Goal: Task Accomplishment & Management: Manage account settings

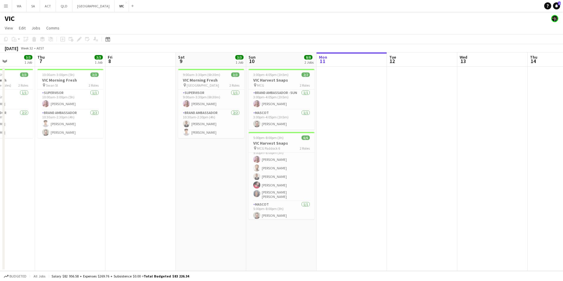
scroll to position [0, 172]
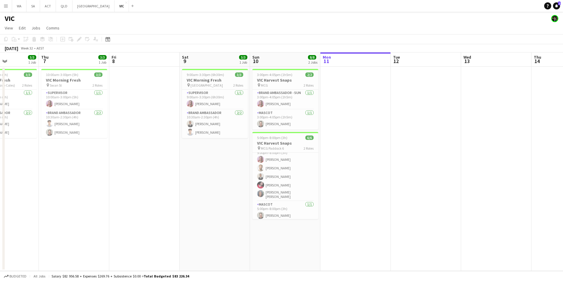
drag, startPoint x: 333, startPoint y: 210, endPoint x: 360, endPoint y: 210, distance: 27.1
click at [360, 210] on app-calendar-viewport "Mon 4 Tue 5 1/1 1 Job Wed 6 3/3 1 Job Thu 7 3/3 1 Job Fri 8 Sat 9 3/3 1 Job Sun…" at bounding box center [281, 161] width 563 height 219
click at [290, 184] on app-card-role "Brand Ambassador [DATE] 5:00pm-8:00pm (3h) [PERSON_NAME] [PERSON_NAME] [PERSON_…" at bounding box center [285, 173] width 66 height 56
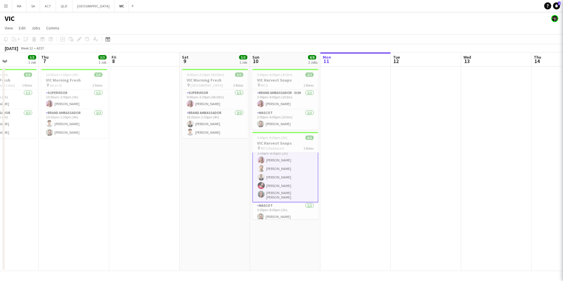
scroll to position [8, 0]
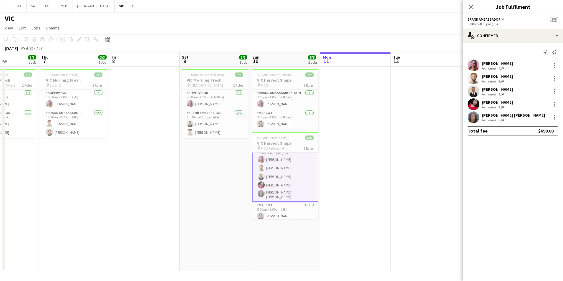
click at [476, 102] on app-user-avatar at bounding box center [474, 104] width 12 height 12
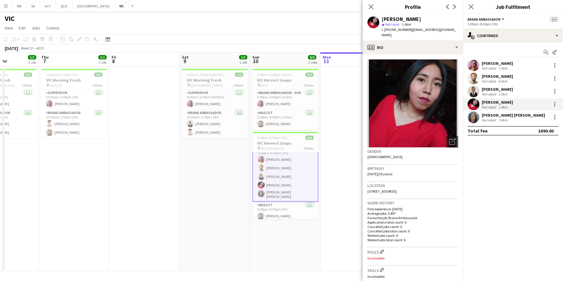
click at [475, 65] on app-user-avatar at bounding box center [474, 66] width 12 height 12
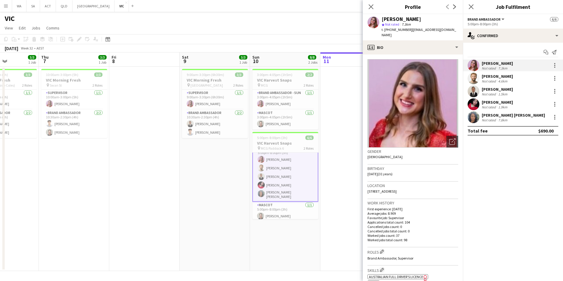
click at [225, 172] on app-date-cell "9:00am-3:30pm (6h30m) 3/3 VIC Morning Fresh pin Box Hill Central 2 Roles Superv…" at bounding box center [215, 169] width 70 height 204
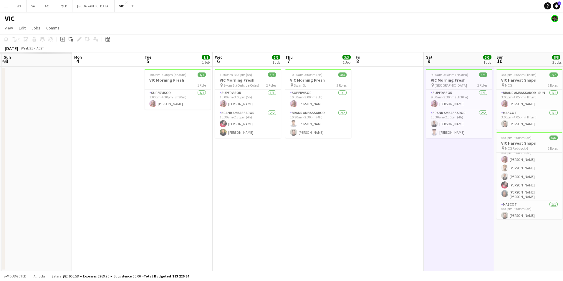
scroll to position [0, 183]
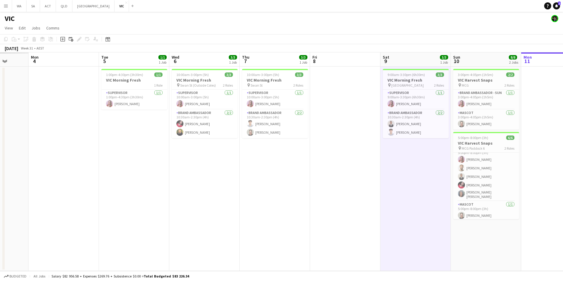
drag, startPoint x: 66, startPoint y: 148, endPoint x: 267, endPoint y: 155, distance: 201.0
click at [267, 155] on app-calendar-viewport "Fri 1 Sat 2 Sun 3 Mon 4 Tue 5 1/1 1 Job Wed 6 3/3 1 Job Thu 7 3/3 1 Job Fri 8 S…" at bounding box center [281, 161] width 563 height 219
click at [77, 9] on button "NSW Close" at bounding box center [93, 5] width 42 height 11
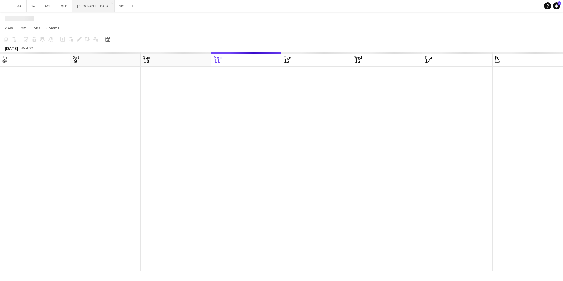
scroll to position [0, 141]
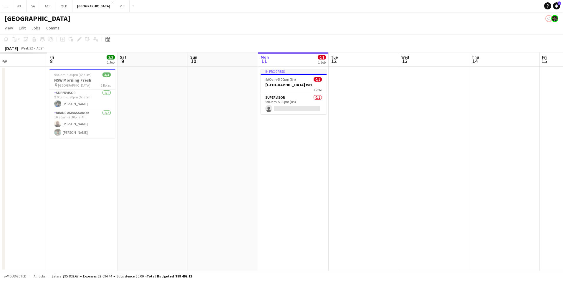
drag, startPoint x: 158, startPoint y: 152, endPoint x: 346, endPoint y: 119, distance: 190.9
click at [346, 119] on app-calendar-viewport "Tue 5 Wed 6 Thu 7 Fri 8 3/3 1 Job Sat 9 Sun 10 Mon 11 0/1 1 Job Tue 12 Wed 13 T…" at bounding box center [281, 161] width 563 height 219
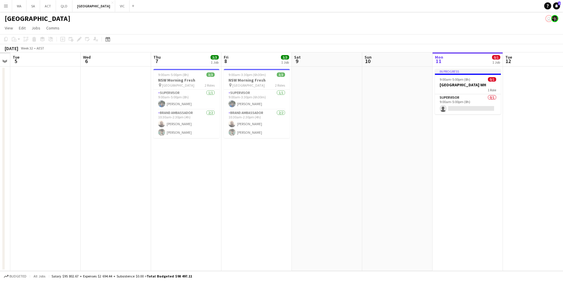
scroll to position [0, 124]
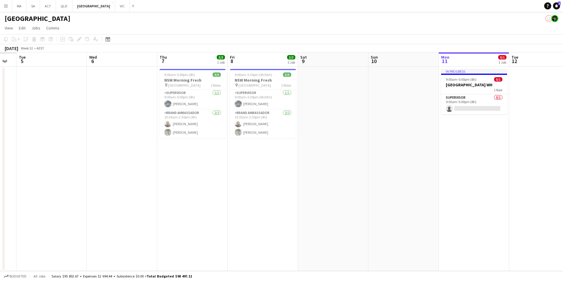
drag, startPoint x: 245, startPoint y: 121, endPoint x: 356, endPoint y: 120, distance: 110.8
click at [356, 120] on app-calendar-viewport "Sun 3 Mon 4 Tue 5 Wed 6 Thu 7 3/3 1 Job Fri 8 3/3 1 Job Sat 9 Sun 10 Mon 11 0/1…" at bounding box center [281, 161] width 563 height 219
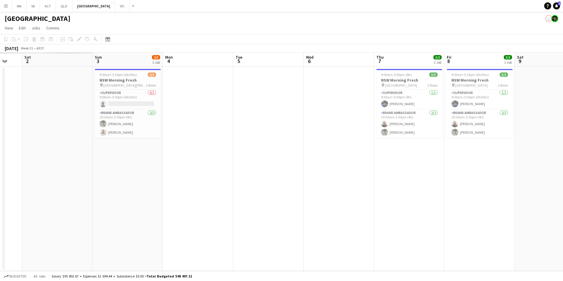
drag, startPoint x: 206, startPoint y: 170, endPoint x: 419, endPoint y: 169, distance: 212.7
click at [419, 169] on app-calendar-viewport "Thu 31 Fri 1 Sat 2 Sun 3 2/3 1 Job Mon 4 Tue 5 Wed 6 Thu 7 3/3 1 Job Fri 8 3/3 …" at bounding box center [281, 161] width 563 height 219
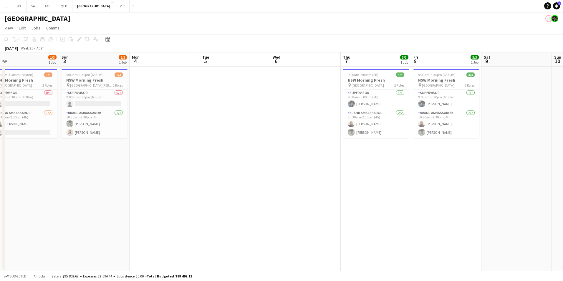
scroll to position [0, 138]
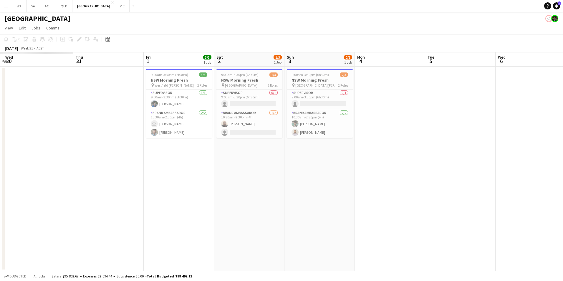
drag, startPoint x: 302, startPoint y: 165, endPoint x: 463, endPoint y: 161, distance: 160.6
click at [463, 161] on app-calendar-viewport "Mon 28 Tue 29 Wed 30 Thu 31 Fri 1 3/3 1 Job Sat 2 1/3 1 Job Sun 3 2/3 1 Job Mon…" at bounding box center [281, 161] width 563 height 219
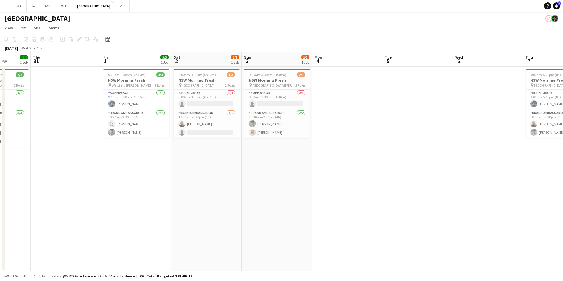
scroll to position [0, 174]
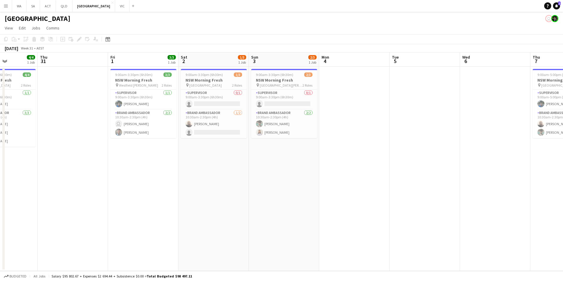
drag, startPoint x: 290, startPoint y: 144, endPoint x: 324, endPoint y: 135, distance: 35.9
click at [324, 135] on app-calendar-viewport "Mon 28 2/4 1 Job Tue 29 4/4 1 Job Wed 30 4/4 1 Job Thu 31 Fri 1 3/3 1 Job Sat 2…" at bounding box center [281, 161] width 563 height 219
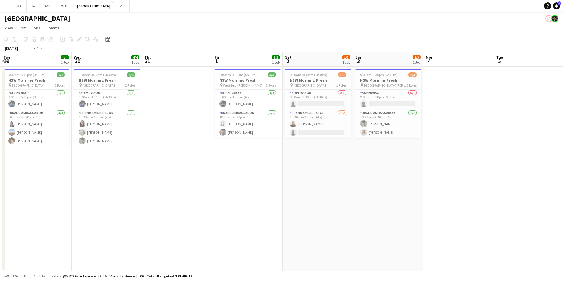
scroll to position [0, 179]
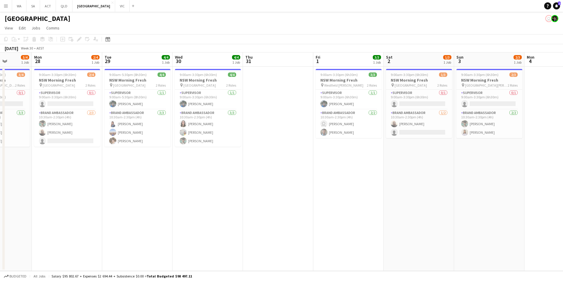
drag, startPoint x: 327, startPoint y: 149, endPoint x: 462, endPoint y: 138, distance: 135.4
click at [462, 138] on app-calendar-viewport "Fri 25 Sat 26 Sun 27 3/4 1 Job Mon 28 2/4 1 Job Tue 29 4/4 1 Job Wed 30 4/4 1 J…" at bounding box center [281, 161] width 563 height 219
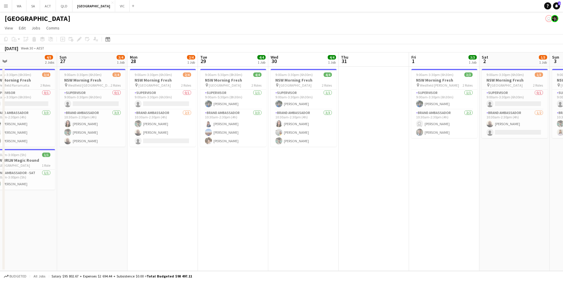
scroll to position [0, 137]
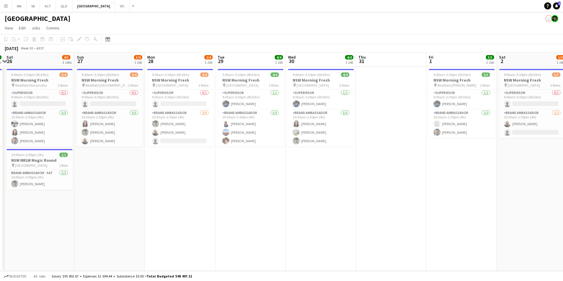
drag, startPoint x: 194, startPoint y: 158, endPoint x: 308, endPoint y: 153, distance: 113.2
click at [308, 153] on app-calendar-viewport "Thu 24 Fri 25 4/4 1 Job Sat 26 4/5 2 Jobs Sun 27 3/4 1 Job Mon 28 2/4 1 Job Tue…" at bounding box center [281, 161] width 563 height 219
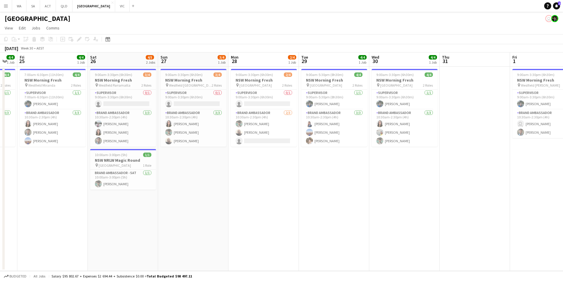
scroll to position [0, 183]
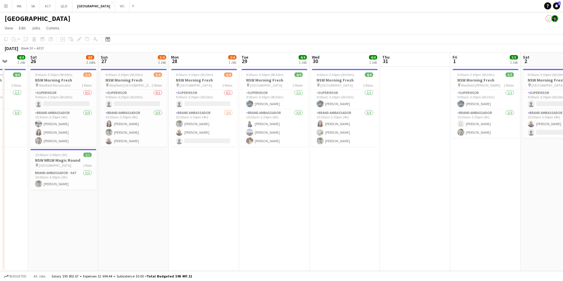
drag, startPoint x: 261, startPoint y: 166, endPoint x: 356, endPoint y: 168, distance: 94.3
click at [356, 168] on app-calendar-viewport "Wed 23 Thu 24 4/4 1 Job Fri 25 4/4 1 Job Sat 26 4/5 2 Jobs Sun 27 3/4 1 Job Mon…" at bounding box center [281, 161] width 563 height 219
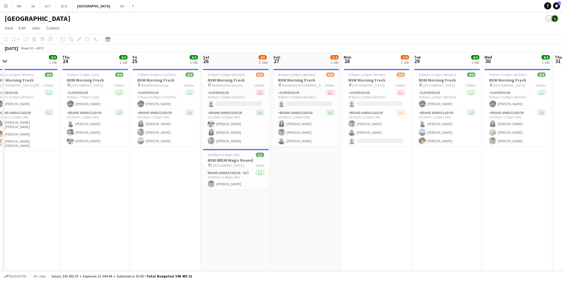
drag, startPoint x: 251, startPoint y: 172, endPoint x: 353, endPoint y: 154, distance: 103.7
click at [353, 154] on app-calendar-viewport "Mon 21 Tue 22 1/1 1 Job Wed 23 4/4 1 Job Thu 24 4/4 1 Job Fri 25 4/4 1 Job Sat …" at bounding box center [281, 161] width 563 height 219
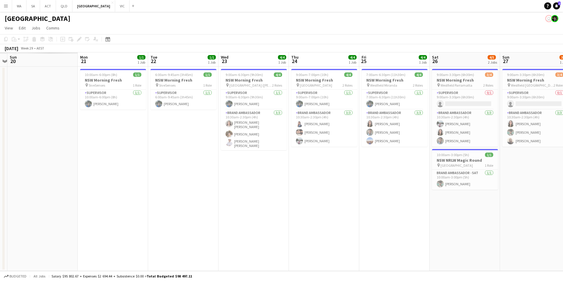
drag, startPoint x: 313, startPoint y: 205, endPoint x: 488, endPoint y: 208, distance: 175.6
click at [488, 208] on app-calendar-viewport "Fri 18 Sat 19 Sun 20 Mon 21 1/1 1 Job Tue 22 1/1 1 Job Wed 23 4/4 1 Job Thu 24 …" at bounding box center [281, 161] width 563 height 219
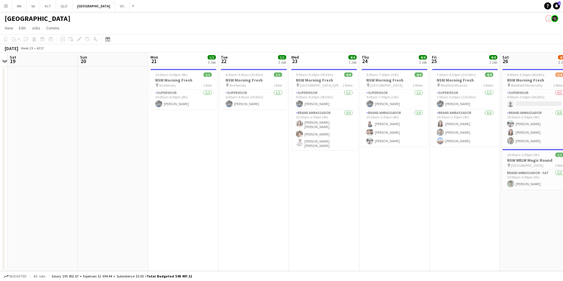
scroll to position [0, 187]
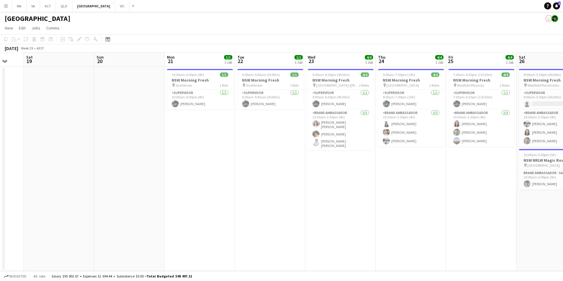
drag, startPoint x: 282, startPoint y: 186, endPoint x: 323, endPoint y: 185, distance: 41.0
click at [323, 185] on app-calendar-viewport "Wed 16 Thu 17 Fri 18 Sat 19 Sun 20 Mon 21 1/1 1 Job Tue 22 1/1 1 Job Wed 23 4/4…" at bounding box center [281, 161] width 563 height 219
click at [341, 126] on app-card-role "Brand Ambassador [DATE] 10:30am-2:30pm (4h) [PERSON_NAME] [PERSON_NAME] [PERSON…" at bounding box center [341, 130] width 66 height 41
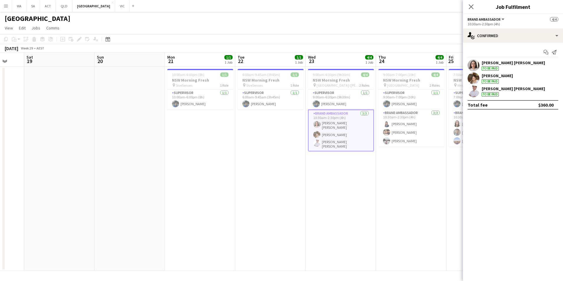
click at [475, 66] on app-user-avatar at bounding box center [474, 66] width 12 height 12
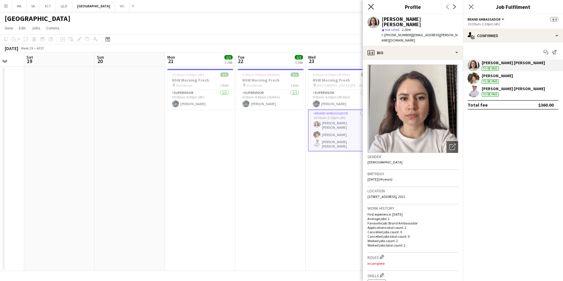
click at [373, 5] on icon at bounding box center [371, 7] width 6 height 6
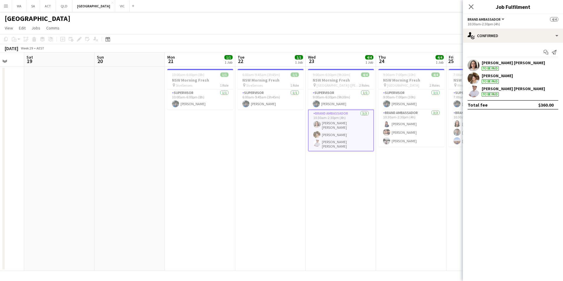
click at [347, 130] on app-card-role "Brand Ambassador [DATE] 10:30am-2:30pm (4h) [PERSON_NAME] [PERSON_NAME] [PERSON…" at bounding box center [341, 131] width 66 height 42
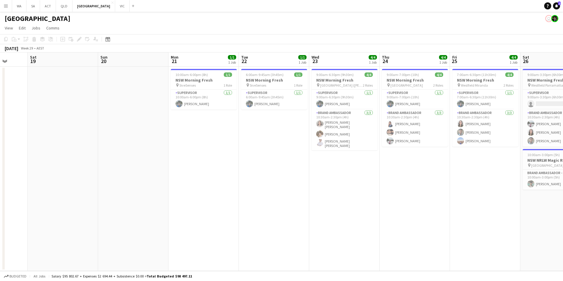
scroll to position [0, 148]
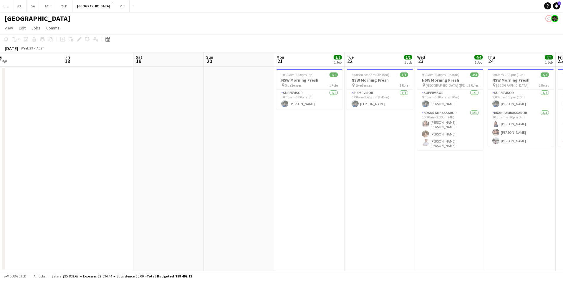
drag, startPoint x: 342, startPoint y: 183, endPoint x: 452, endPoint y: 199, distance: 110.4
click at [452, 199] on app-calendar-viewport "Tue 15 Wed 16 Thu 17 Fri 18 Sat 19 Sun 20 Mon 21 1/1 1 Job Tue 22 1/1 1 Job Wed…" at bounding box center [281, 161] width 563 height 219
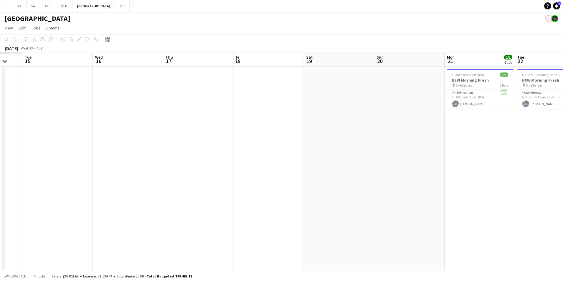
drag, startPoint x: 224, startPoint y: 202, endPoint x: 393, endPoint y: 176, distance: 170.6
click at [393, 176] on app-calendar-viewport "Sun 13 Mon 14 Tue 15 Wed 16 Thu 17 Fri 18 Sat 19 Sun 20 Mon 21 1/1 1 Job Tue 22…" at bounding box center [281, 161] width 563 height 219
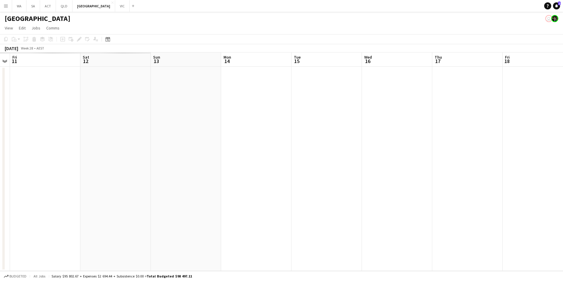
drag, startPoint x: 356, startPoint y: 195, endPoint x: 542, endPoint y: 182, distance: 186.0
click at [542, 182] on app-calendar-viewport "Wed 9 Thu 10 Fri 11 Sat 12 Sun 13 Mon 14 Tue 15 Wed 16 Thu 17 Fri 18 Sat 19 Sun…" at bounding box center [281, 161] width 563 height 219
drag, startPoint x: 510, startPoint y: 172, endPoint x: 559, endPoint y: 168, distance: 48.8
click at [559, 168] on app-calendar-viewport "Sat 5 Sun 6 Mon 7 Tue 8 Wed 9 Thu 10 Fri 11 Sat 12 Sun 13 Mon 14 Tue 15 Wed 16 …" at bounding box center [281, 161] width 563 height 219
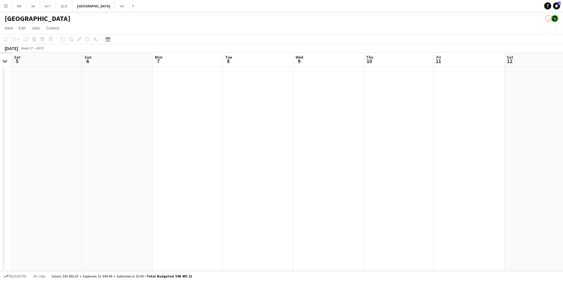
drag, startPoint x: 308, startPoint y: 162, endPoint x: 508, endPoint y: 138, distance: 200.8
click at [508, 138] on app-calendar-viewport "Thu 3 Fri 4 Sat 5 Sun 6 Mon 7 Tue 8 Wed 9 Thu 10 Fri 11 Sat 12 Sun 13 Mon 14 Tu…" at bounding box center [281, 161] width 563 height 219
drag, startPoint x: 401, startPoint y: 156, endPoint x: 623, endPoint y: 136, distance: 223.3
click at [563, 136] on html "Menu Boards Boards Boards All jobs Status Workforce Workforce My Workforce Recr…" at bounding box center [281, 140] width 563 height 281
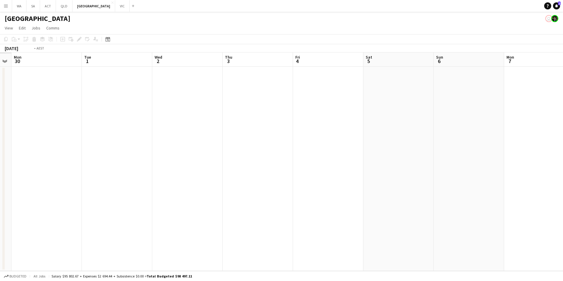
drag, startPoint x: 354, startPoint y: 164, endPoint x: 567, endPoint y: 163, distance: 213.3
click at [563, 163] on html "Menu Boards Boards Boards All jobs Status Workforce Workforce My Workforce Recr…" at bounding box center [281, 140] width 563 height 281
drag, startPoint x: 513, startPoint y: 126, endPoint x: 258, endPoint y: 165, distance: 258.3
click at [258, 165] on app-calendar-viewport "Tue 1 Wed 2 Thu 3 Fri 4 Sat 5 Sun 6 Mon 7 Tue 8 Wed 9 Thu 10 Fri 11 Sat 12 Sun …" at bounding box center [281, 161] width 563 height 219
drag, startPoint x: 500, startPoint y: 151, endPoint x: 287, endPoint y: 182, distance: 215.6
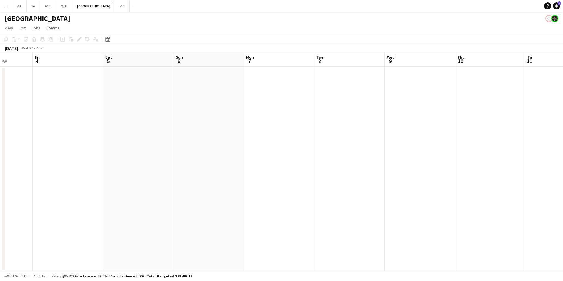
click at [287, 182] on app-calendar-viewport "Tue 1 Wed 2 Thu 3 Fri 4 Sat 5 Sun 6 Mon 7 Tue 8 Wed 9 Thu 10 Fri 11 Sat 12 Sun …" at bounding box center [281, 161] width 563 height 219
